Goal: Task Accomplishment & Management: Use online tool/utility

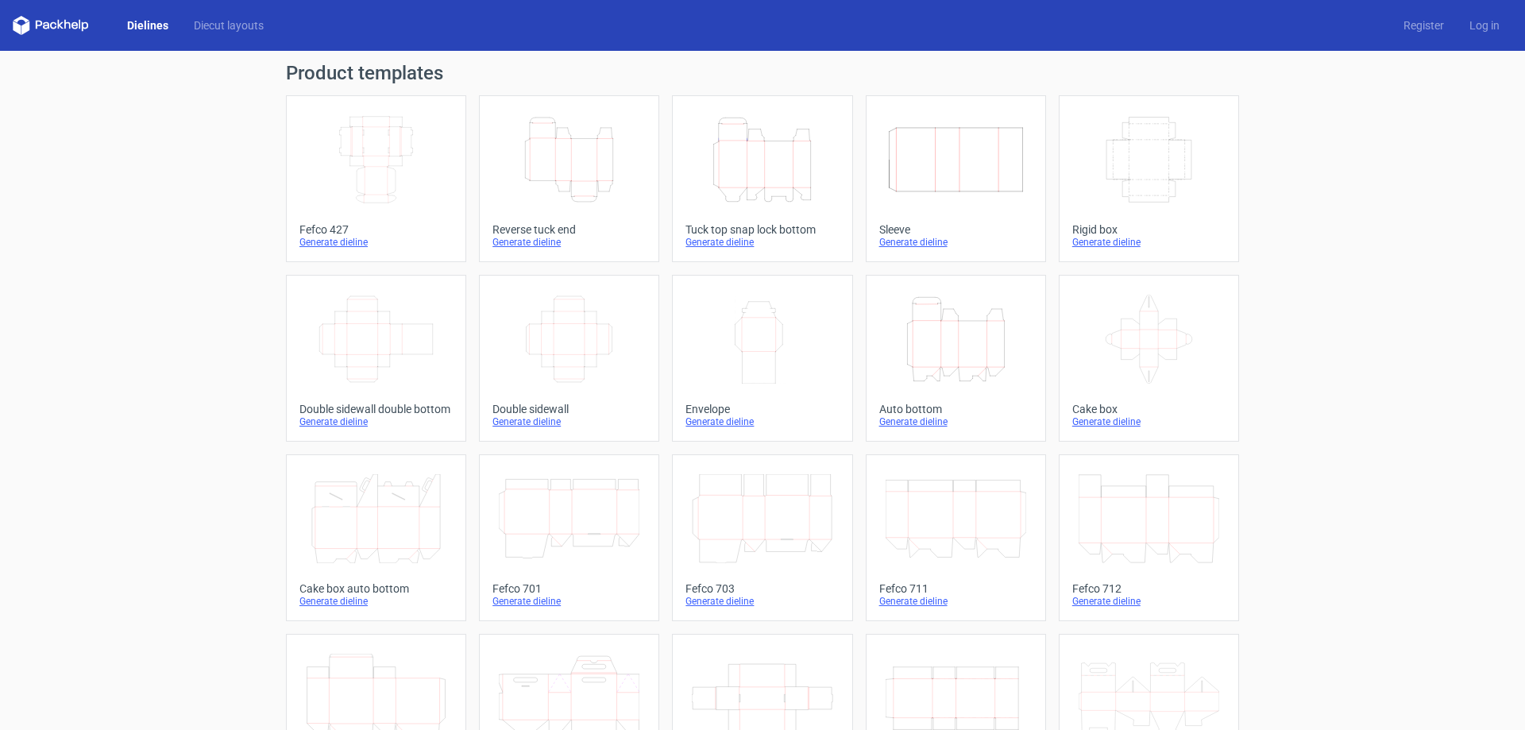
click at [782, 215] on link "Height Depth Width Tuck top snap lock bottom Generate dieline" at bounding box center [762, 178] width 180 height 167
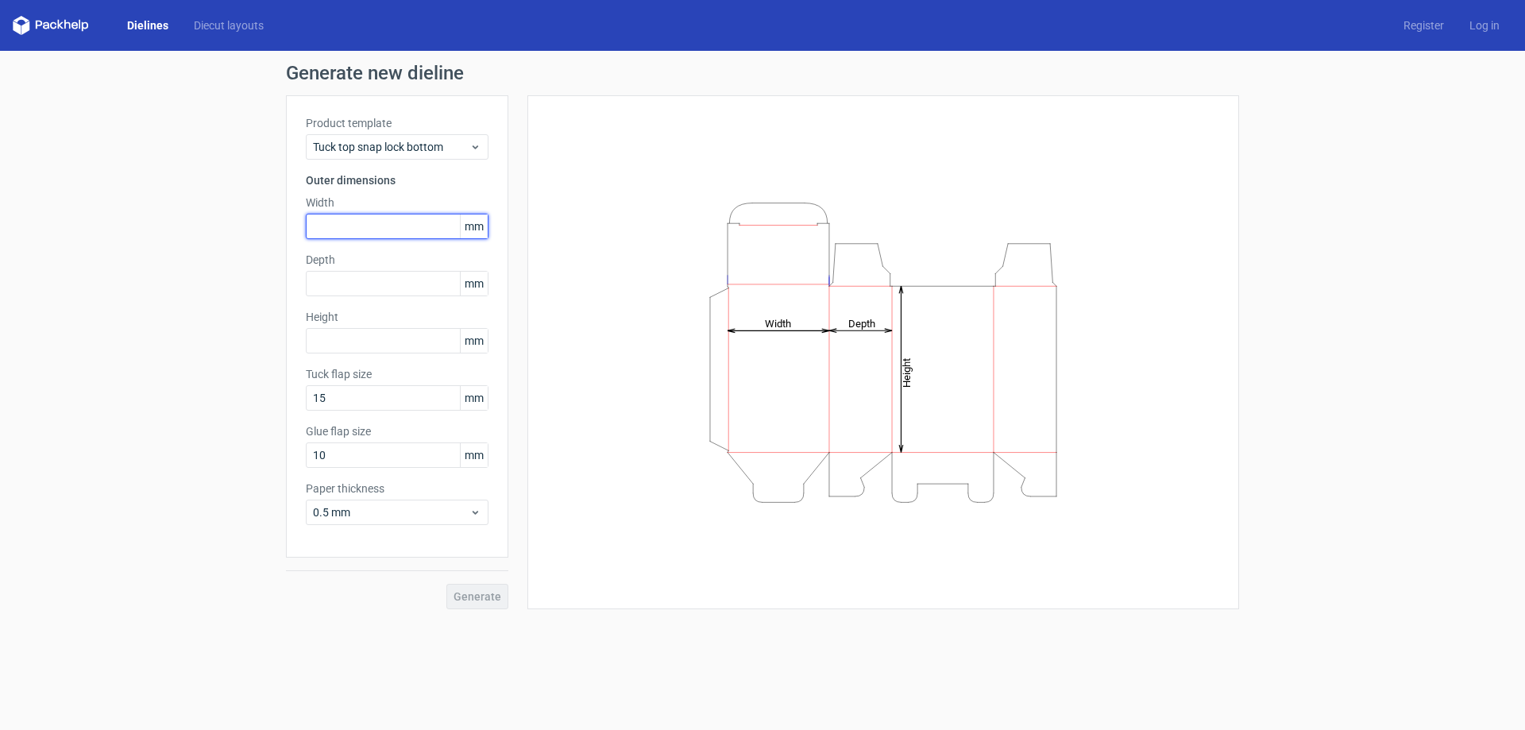
click at [358, 216] on input "text" at bounding box center [397, 226] width 183 height 25
type input "87"
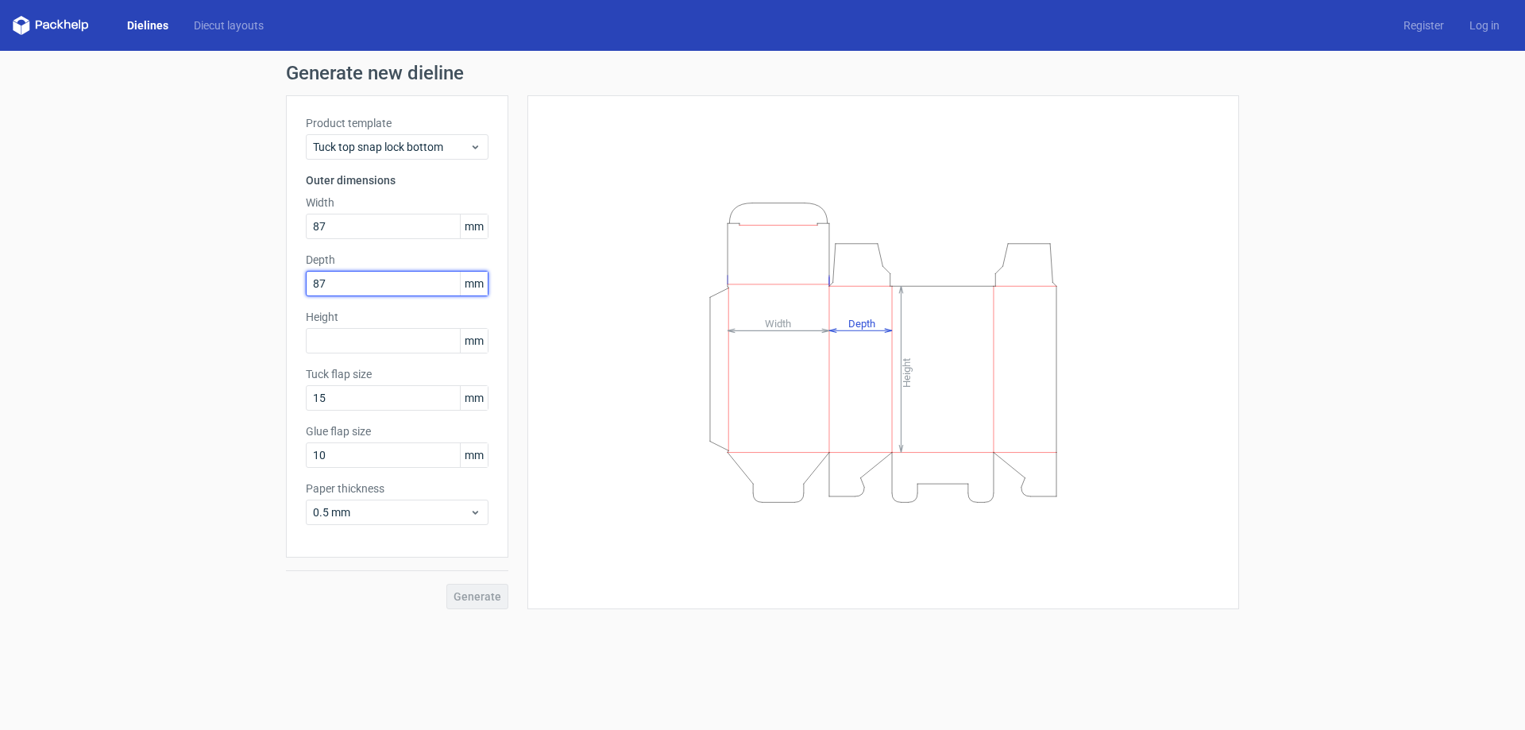
type input "87"
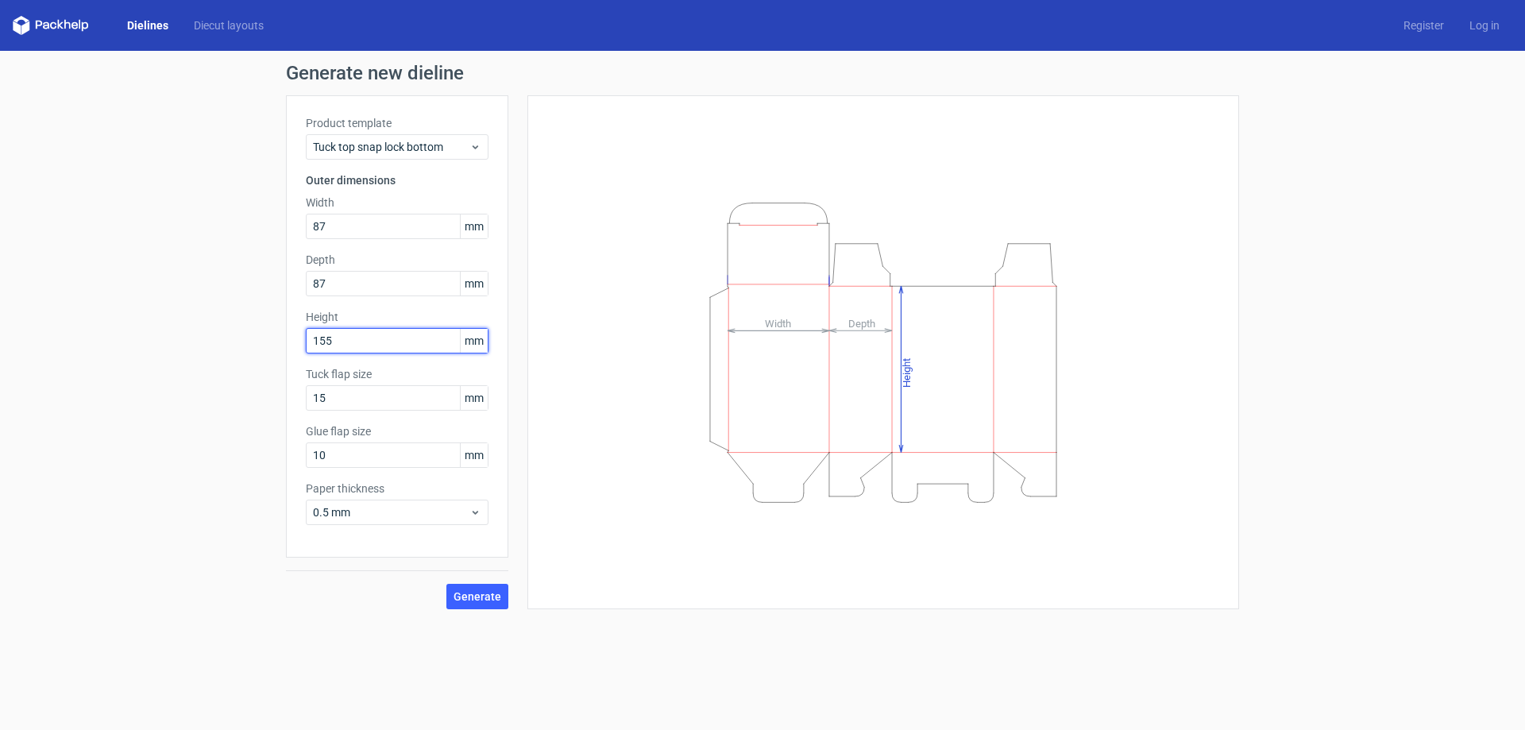
type input "155"
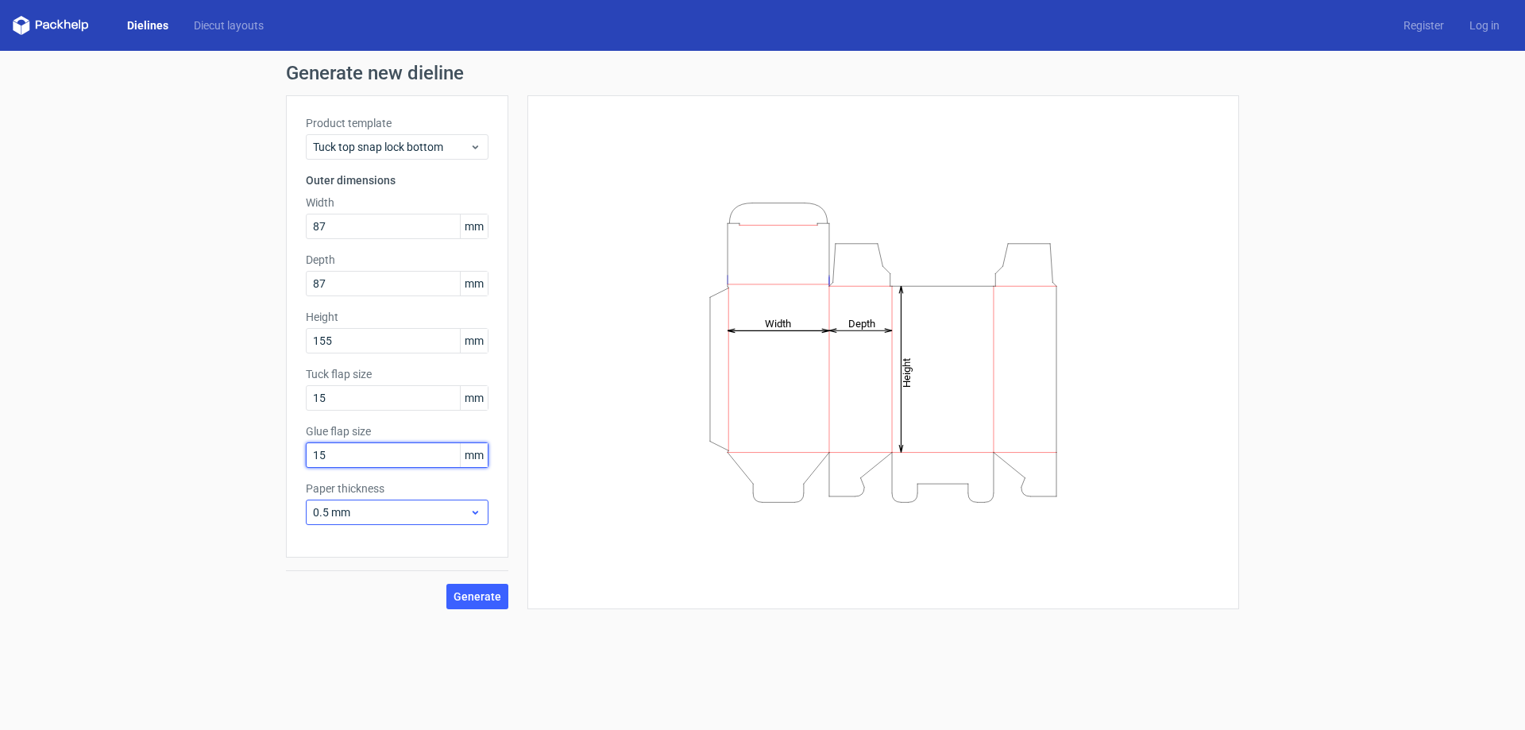
type input "15"
click at [455, 512] on span "0.5 mm" at bounding box center [391, 512] width 156 height 16
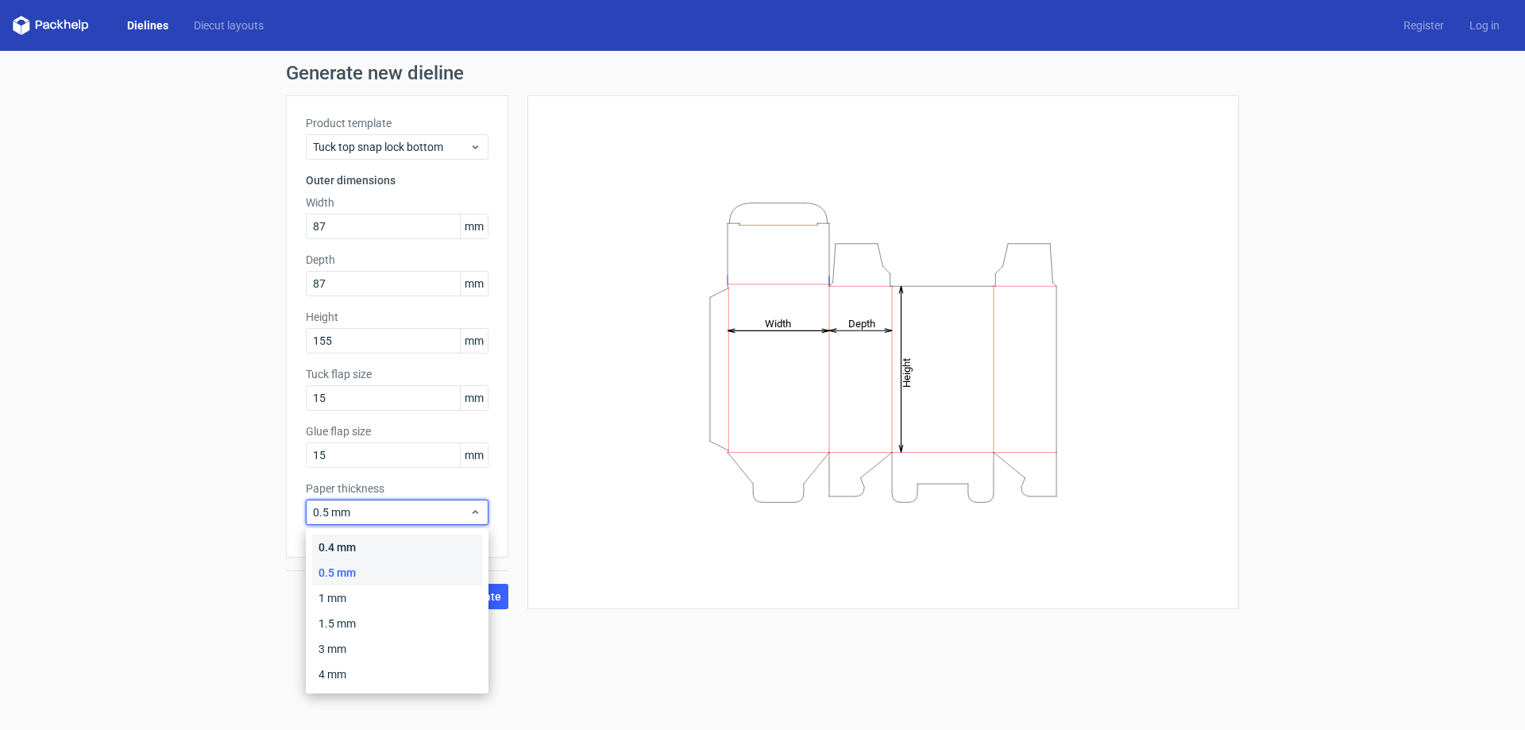
click at [342, 545] on div "0.4 mm" at bounding box center [397, 547] width 170 height 25
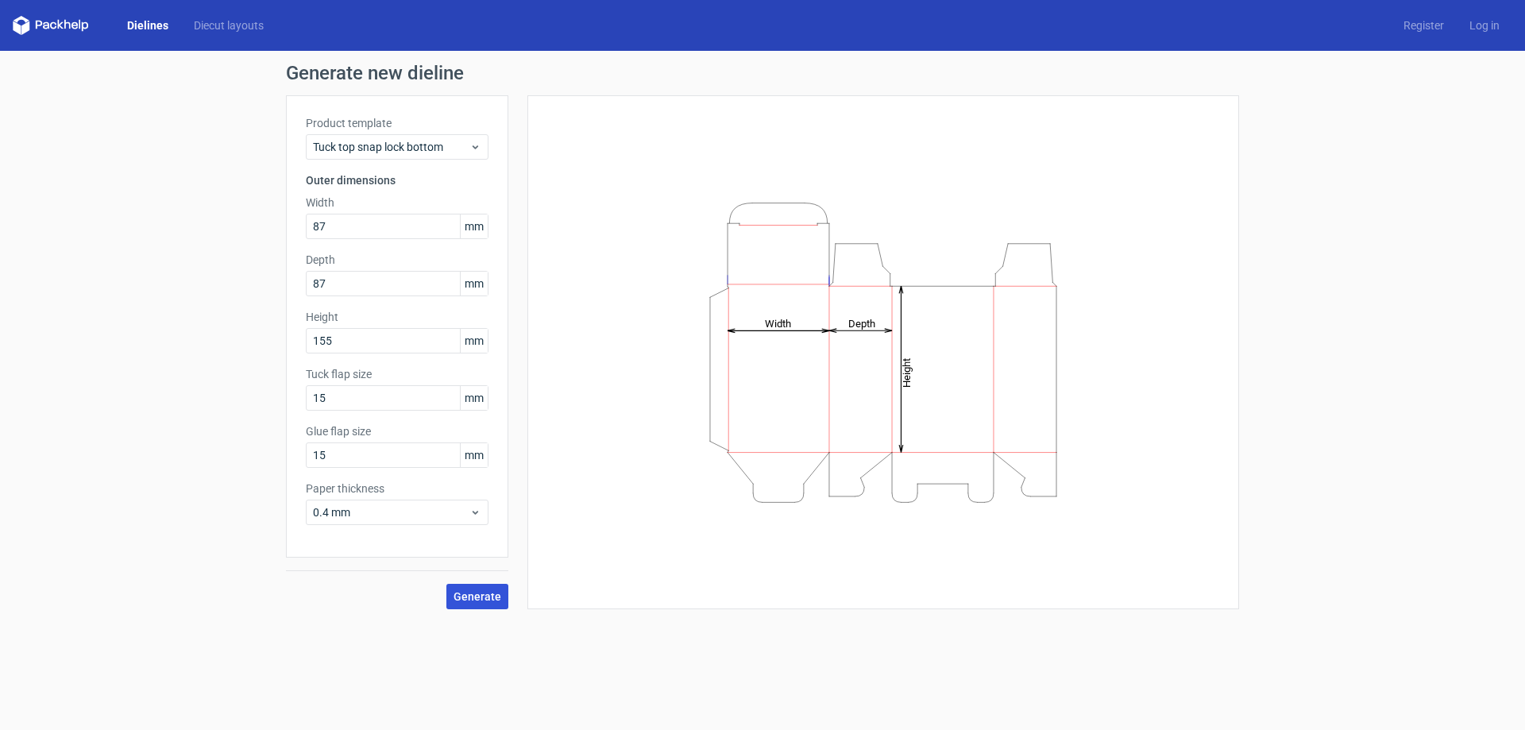
click at [484, 597] on span "Generate" at bounding box center [478, 596] width 48 height 11
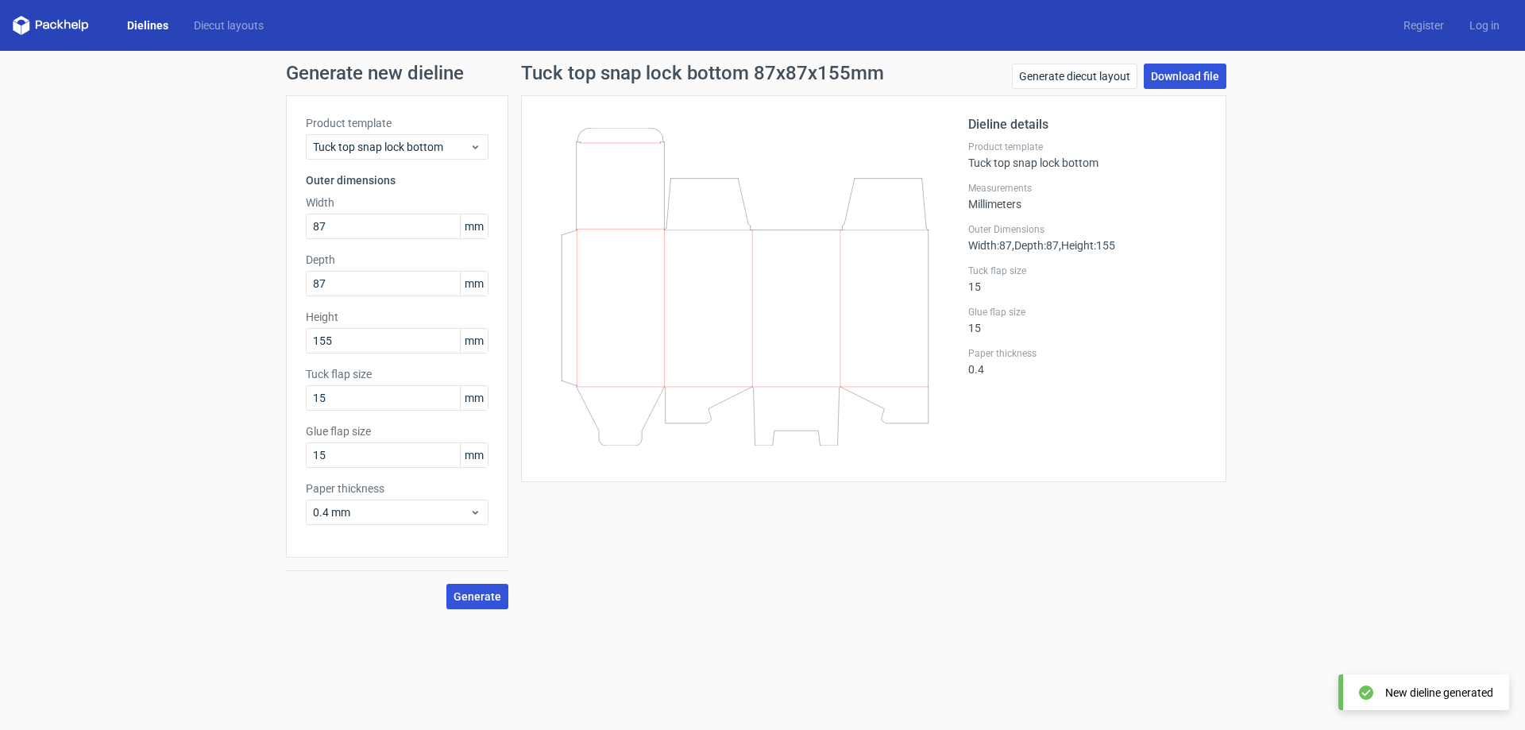
click at [1211, 76] on link "Download file" at bounding box center [1185, 76] width 83 height 25
